Goal: Information Seeking & Learning: Learn about a topic

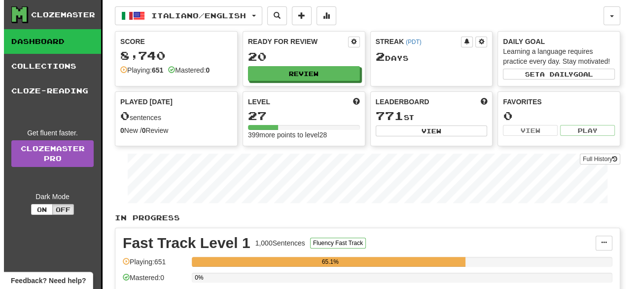
scroll to position [253, 0]
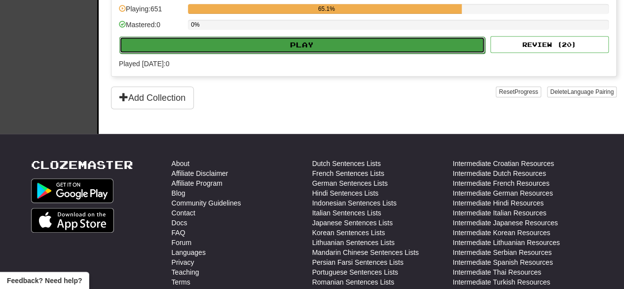
click at [347, 45] on button "Play" at bounding box center [302, 45] width 366 height 17
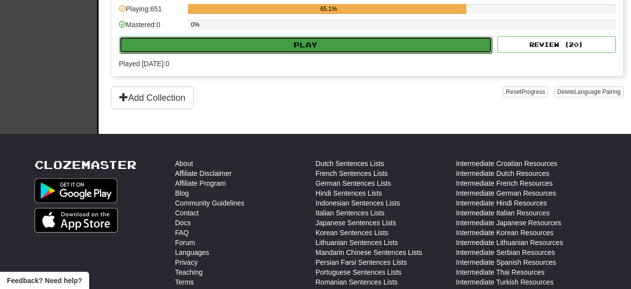
select select "**"
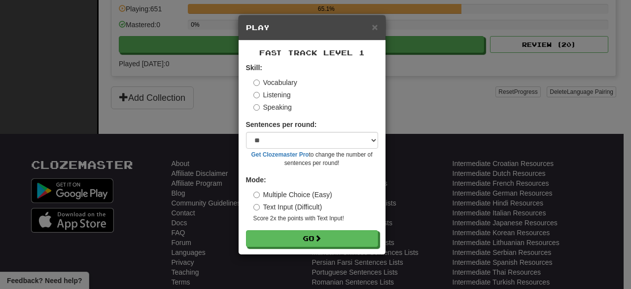
click at [272, 106] on label "Speaking" at bounding box center [273, 107] width 38 height 10
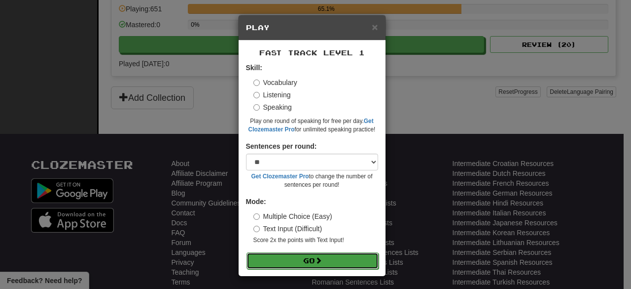
click at [293, 258] on button "Go" at bounding box center [313, 260] width 132 height 17
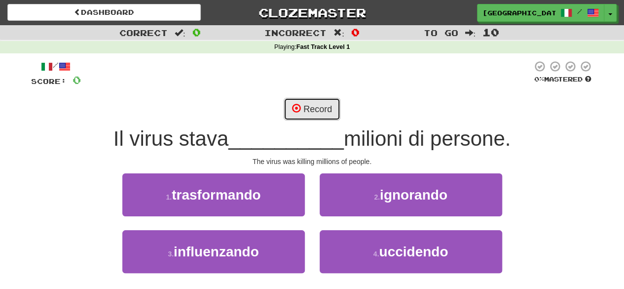
click at [299, 104] on span at bounding box center [296, 108] width 9 height 9
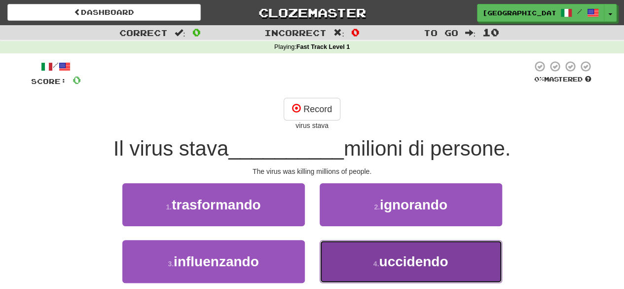
click at [388, 261] on span "uccidendo" at bounding box center [413, 261] width 69 height 15
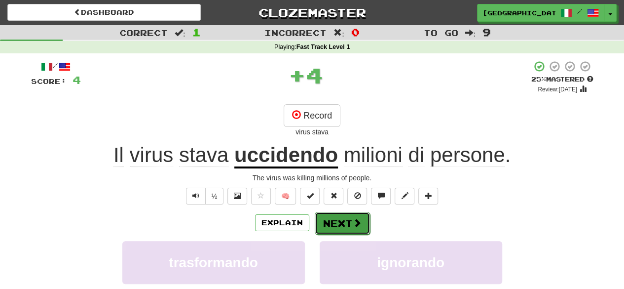
click at [346, 212] on button "Next" at bounding box center [342, 223] width 55 height 23
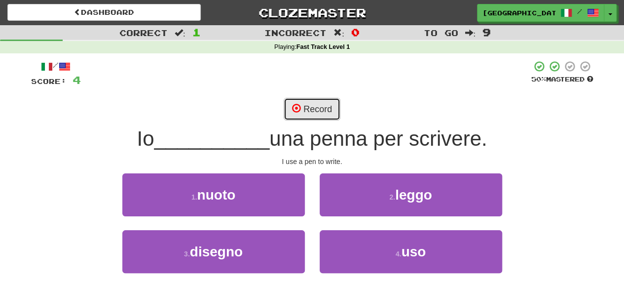
click at [302, 99] on button "Record" at bounding box center [312, 109] width 57 height 23
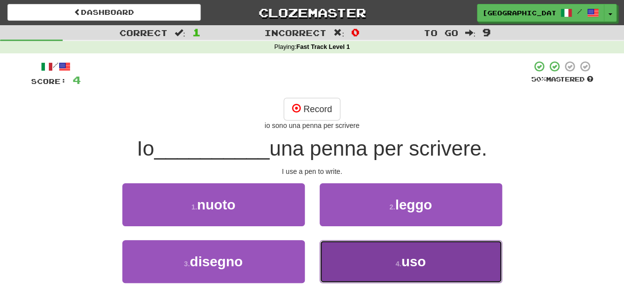
click at [393, 255] on button "4 . uso" at bounding box center [411, 261] width 183 height 43
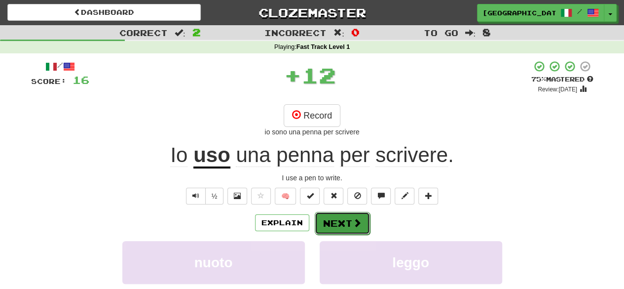
click at [345, 223] on button "Next" at bounding box center [342, 223] width 55 height 23
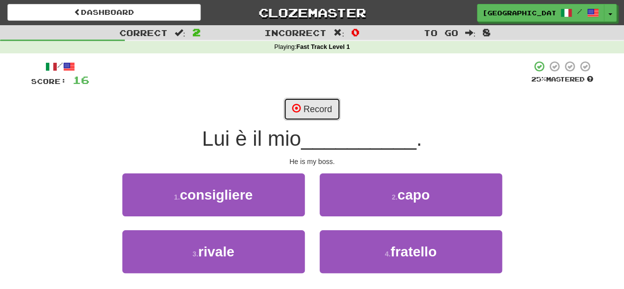
click at [317, 104] on button "Record" at bounding box center [312, 109] width 57 height 23
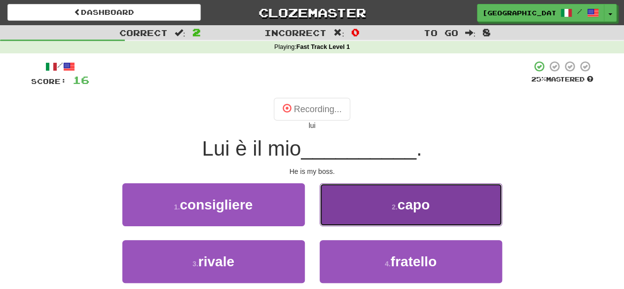
click at [372, 209] on button "2 . capo" at bounding box center [411, 204] width 183 height 43
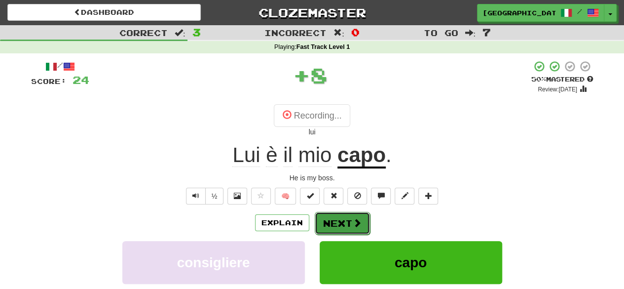
click at [331, 220] on button "Next" at bounding box center [342, 223] width 55 height 23
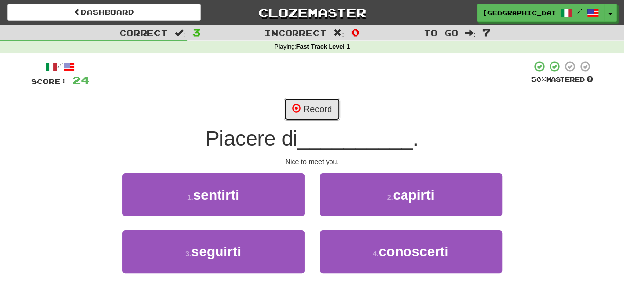
click at [330, 110] on button "Record" at bounding box center [312, 109] width 57 height 23
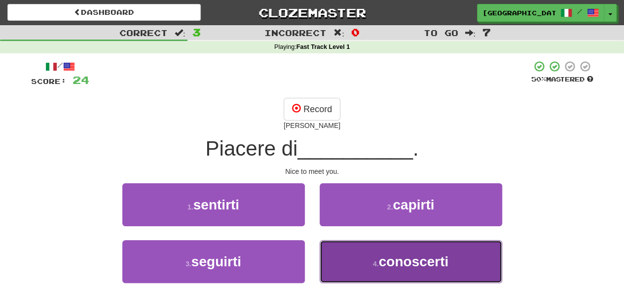
click at [402, 254] on span "conoscerti" at bounding box center [414, 261] width 70 height 15
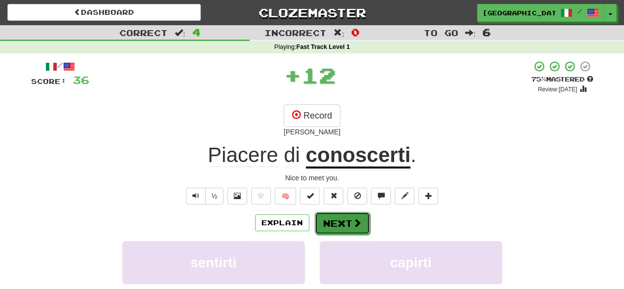
click at [345, 220] on button "Next" at bounding box center [342, 223] width 55 height 23
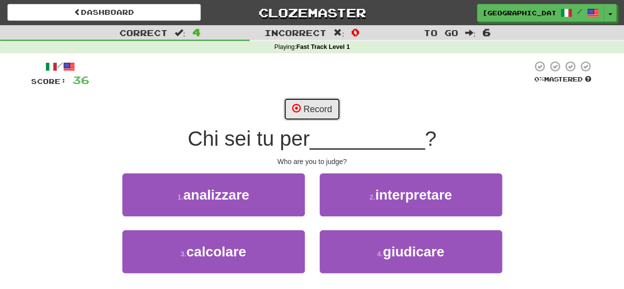
click at [301, 112] on button "Record" at bounding box center [312, 109] width 57 height 23
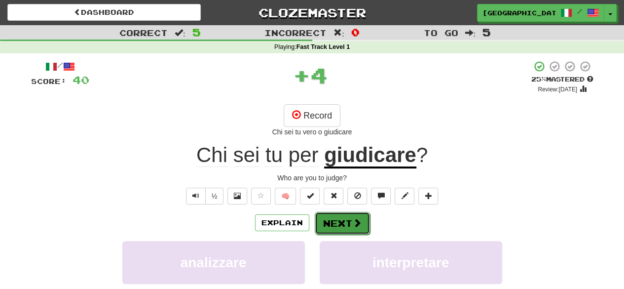
click at [348, 223] on button "Next" at bounding box center [342, 223] width 55 height 23
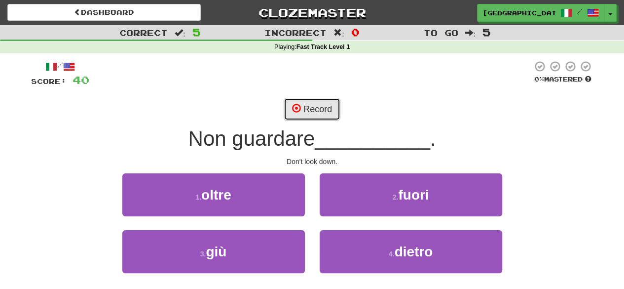
click at [310, 106] on button "Record" at bounding box center [312, 109] width 57 height 23
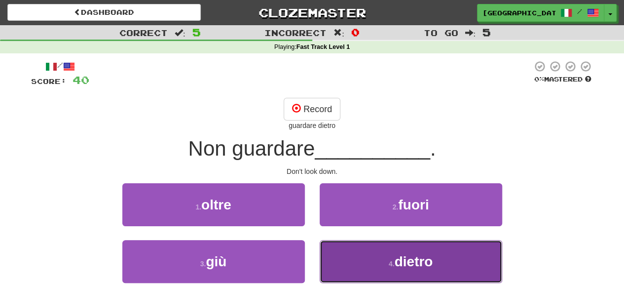
click at [376, 257] on button "4 . dietro" at bounding box center [411, 261] width 183 height 43
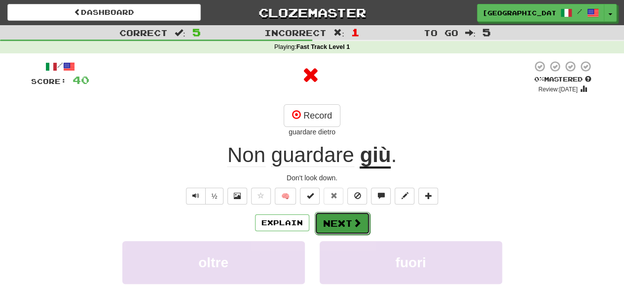
click at [343, 225] on button "Next" at bounding box center [342, 223] width 55 height 23
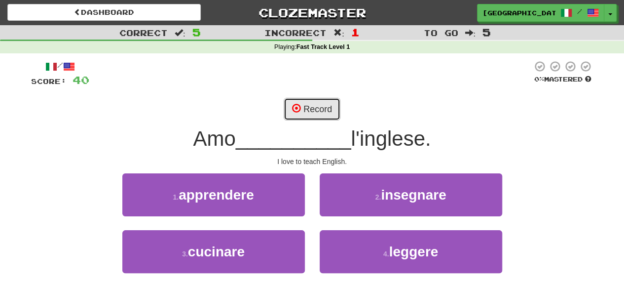
click at [295, 108] on span at bounding box center [296, 108] width 9 height 9
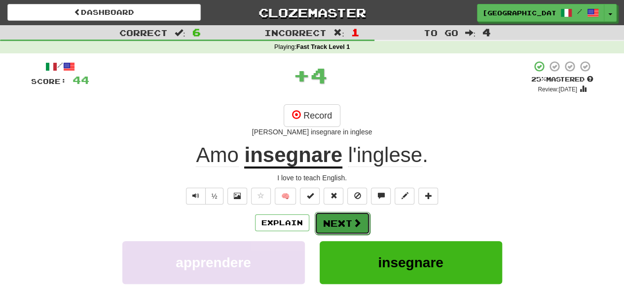
click at [349, 219] on button "Next" at bounding box center [342, 223] width 55 height 23
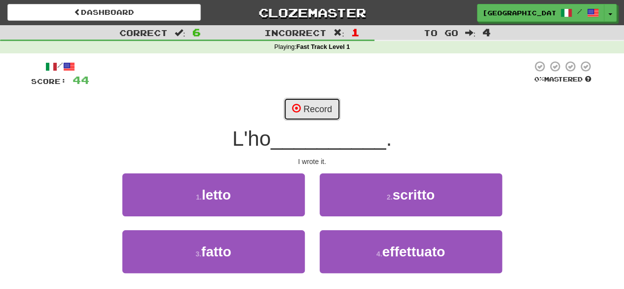
click at [308, 101] on button "Record" at bounding box center [312, 109] width 57 height 23
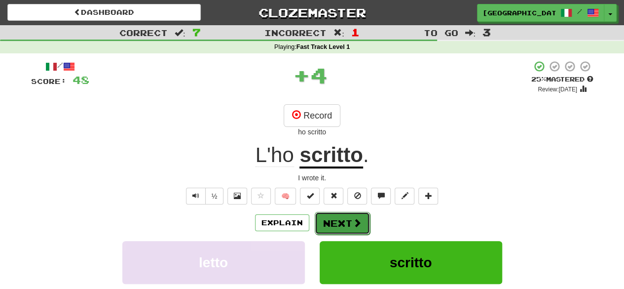
click at [341, 228] on button "Next" at bounding box center [342, 223] width 55 height 23
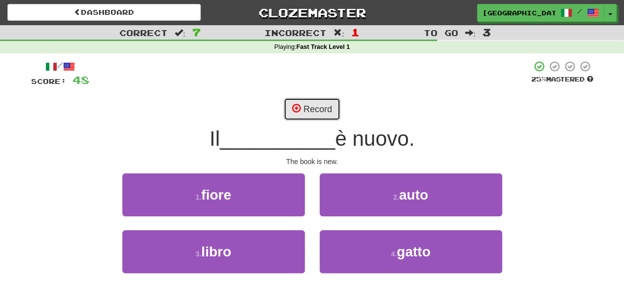
click at [319, 111] on button "Record" at bounding box center [312, 109] width 57 height 23
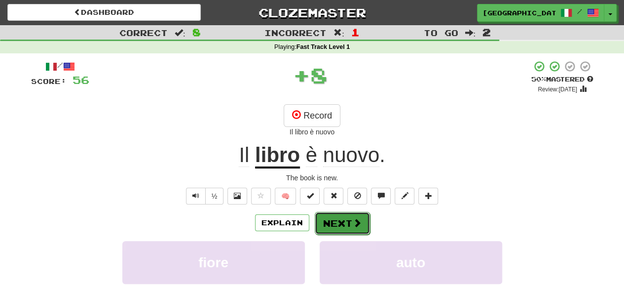
click at [326, 216] on button "Next" at bounding box center [342, 223] width 55 height 23
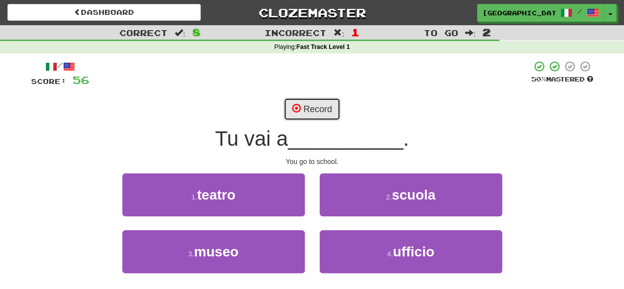
click at [313, 104] on button "Record" at bounding box center [312, 109] width 57 height 23
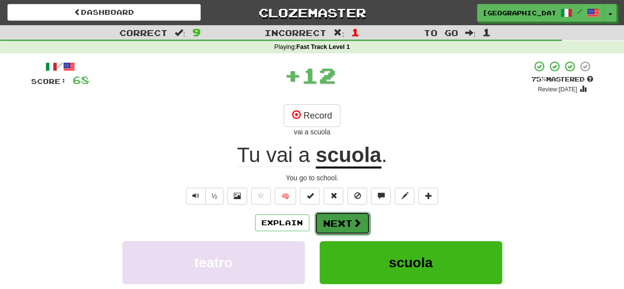
click at [358, 220] on span at bounding box center [357, 222] width 9 height 9
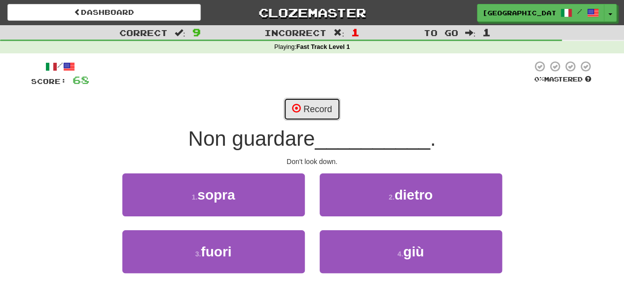
click at [317, 106] on button "Record" at bounding box center [312, 109] width 57 height 23
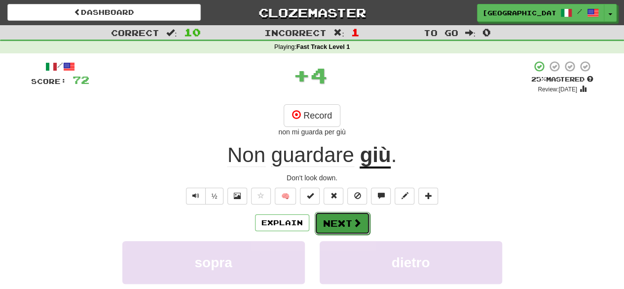
click at [355, 219] on span at bounding box center [357, 222] width 9 height 9
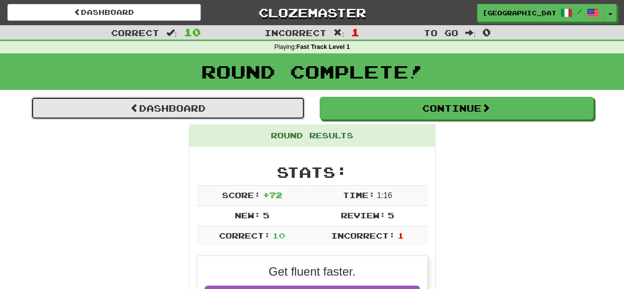
click at [185, 109] on link "Dashboard" at bounding box center [168, 108] width 274 height 23
